Goal: Navigation & Orientation: Understand site structure

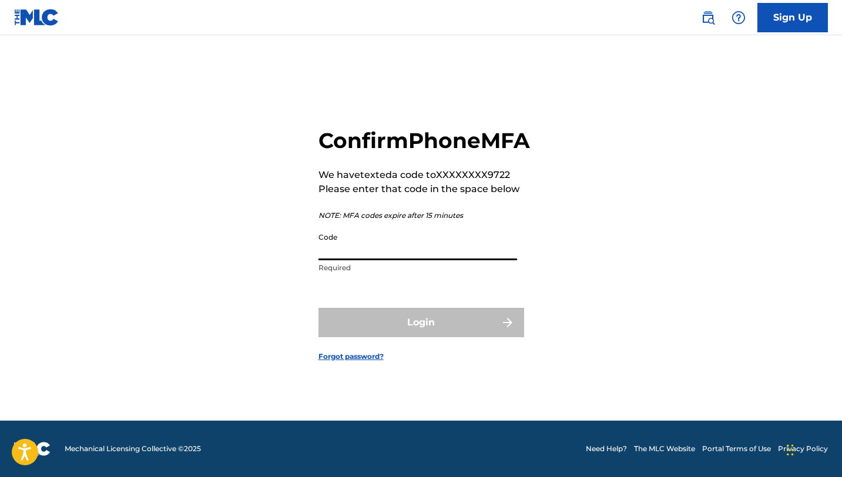
click at [350, 259] on input "Code" at bounding box center [418, 243] width 199 height 33
paste input "748873"
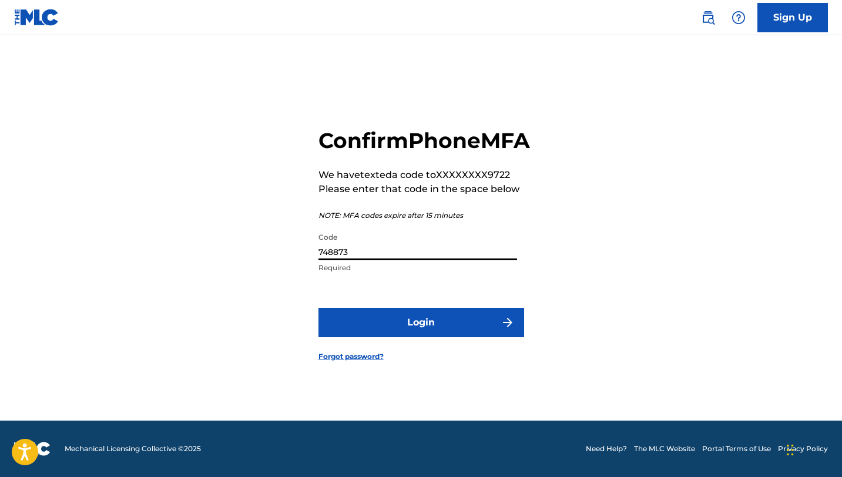
type input "748873"
click at [408, 329] on button "Login" at bounding box center [422, 322] width 206 height 29
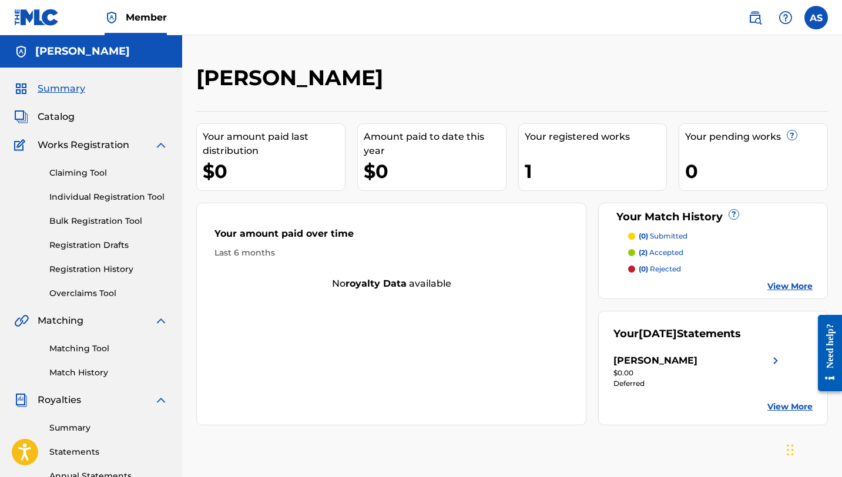
click at [88, 172] on link "Claiming Tool" at bounding box center [108, 173] width 119 height 12
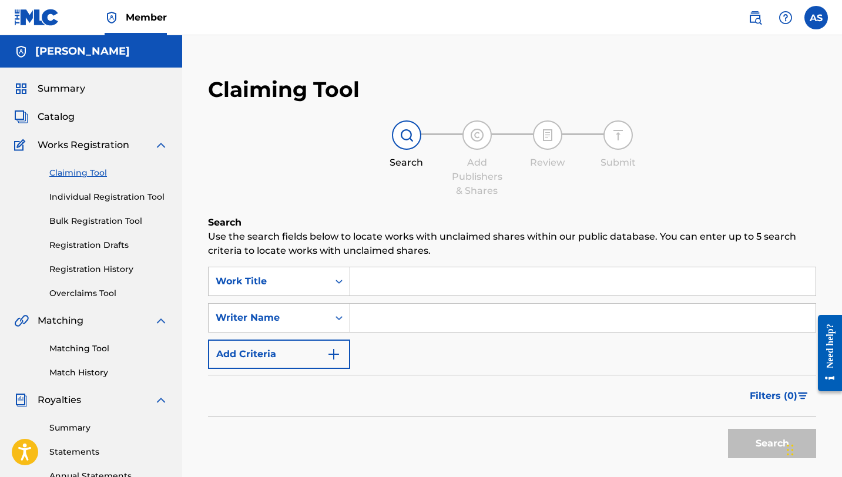
click at [98, 193] on link "Individual Registration Tool" at bounding box center [108, 197] width 119 height 12
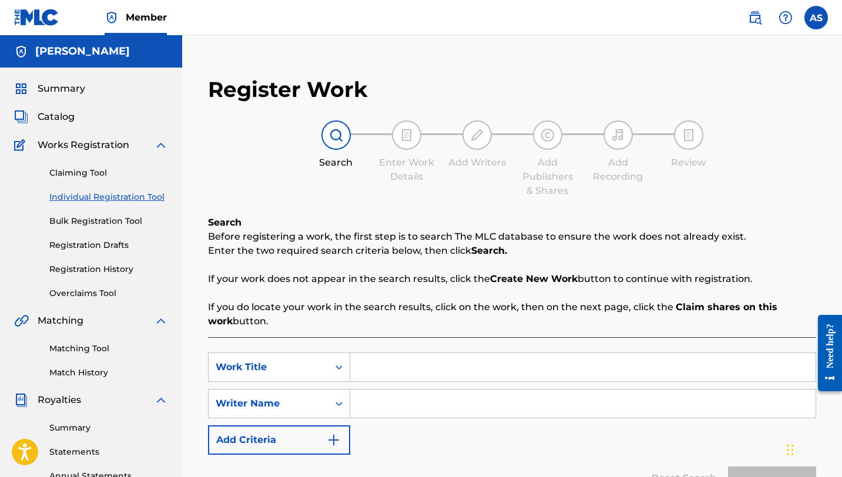
click at [104, 235] on div "Claiming Tool Individual Registration Tool Bulk Registration Tool Registration …" at bounding box center [91, 225] width 154 height 147
click at [104, 232] on div "Claiming Tool Individual Registration Tool Bulk Registration Tool Registration …" at bounding box center [91, 225] width 154 height 147
click at [76, 353] on link "Matching Tool" at bounding box center [108, 349] width 119 height 12
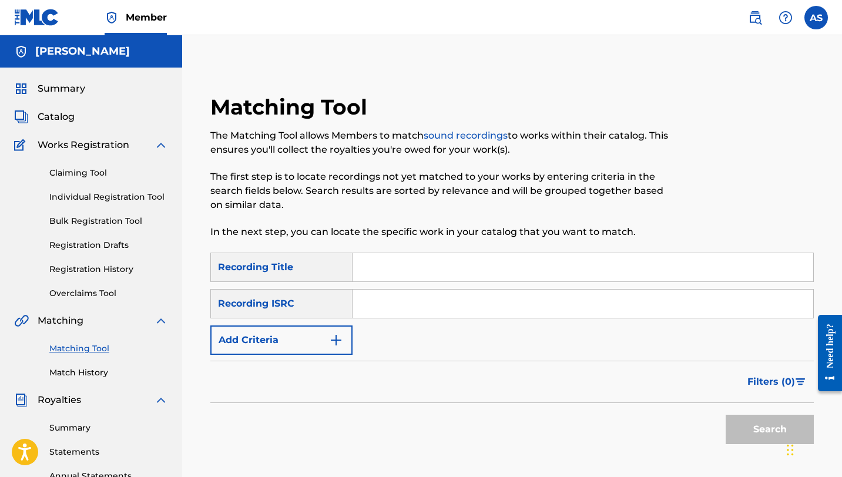
click at [88, 371] on link "Match History" at bounding box center [108, 373] width 119 height 12
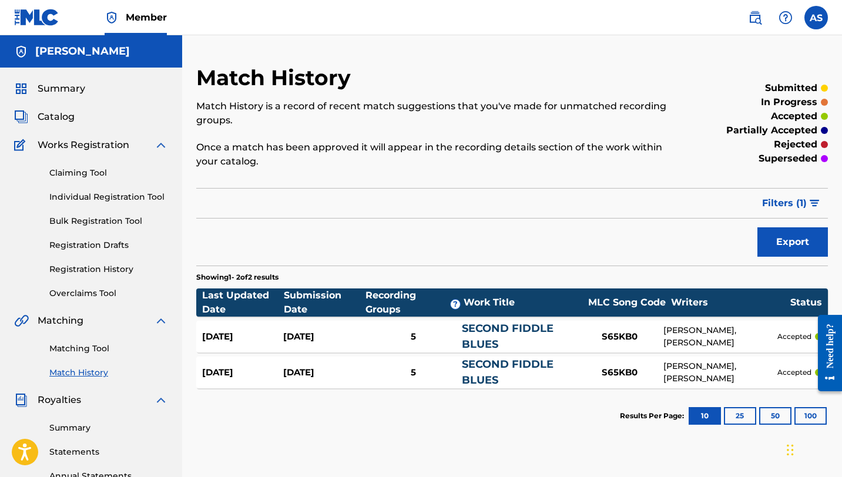
click at [93, 172] on link "Claiming Tool" at bounding box center [108, 173] width 119 height 12
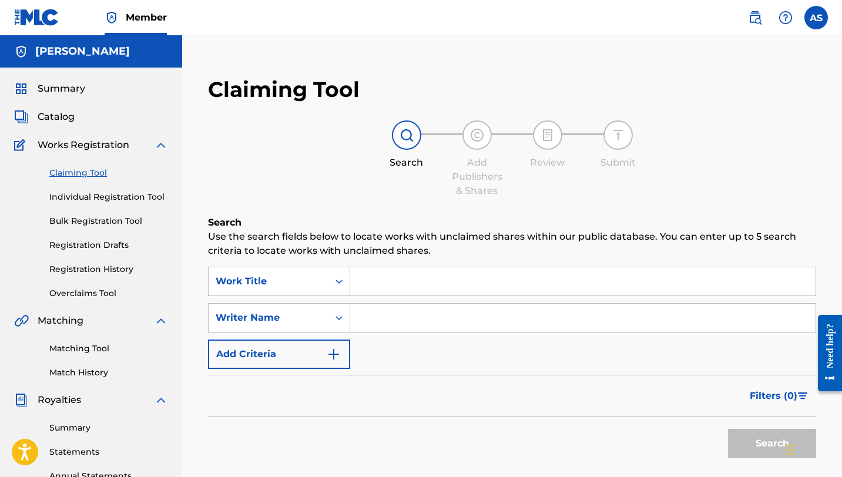
click at [52, 115] on span "Catalog" at bounding box center [56, 117] width 37 height 14
